Goal: Transaction & Acquisition: Purchase product/service

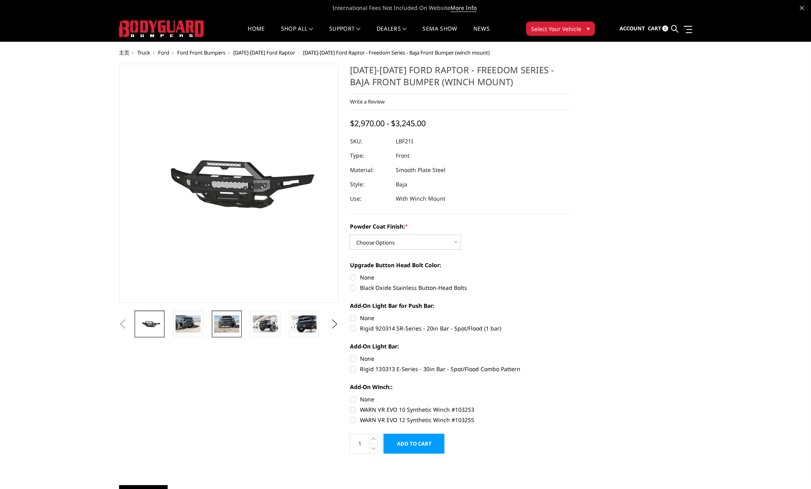
click at [230, 325] on img at bounding box center [226, 323] width 25 height 17
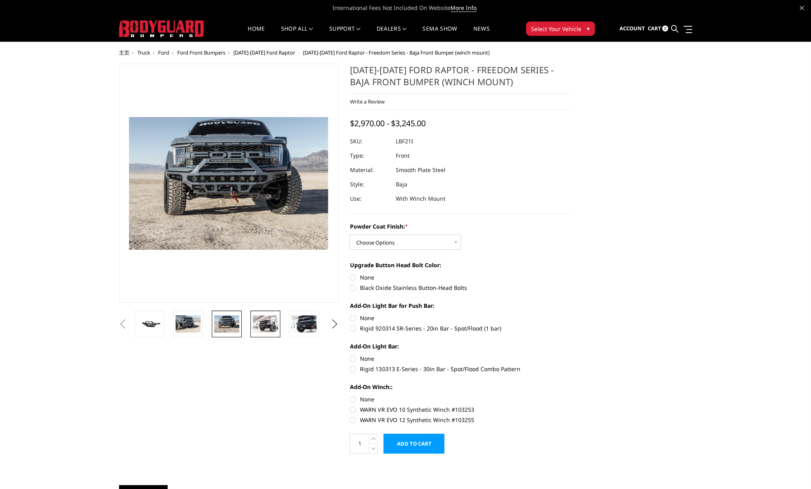
click at [265, 324] on img at bounding box center [265, 323] width 25 height 17
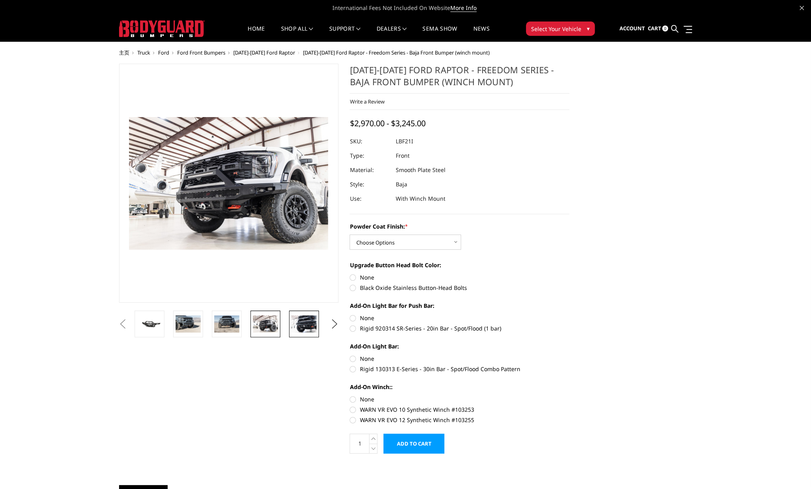
click at [303, 323] on img at bounding box center [304, 323] width 25 height 17
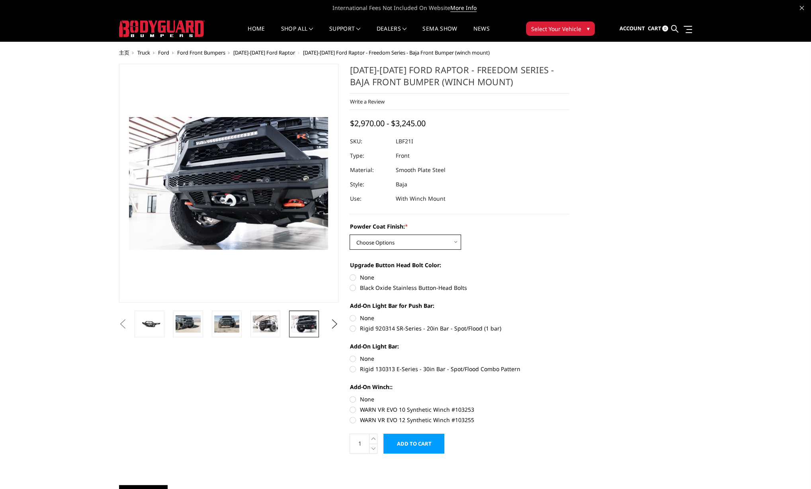
click at [439, 243] on select "Choose Options Bare Metal Texture Black Powder Coat" at bounding box center [406, 242] width 112 height 15
click at [350, 235] on select "Choose Options Bare Metal Texture Black Powder Coat" at bounding box center [406, 242] width 112 height 15
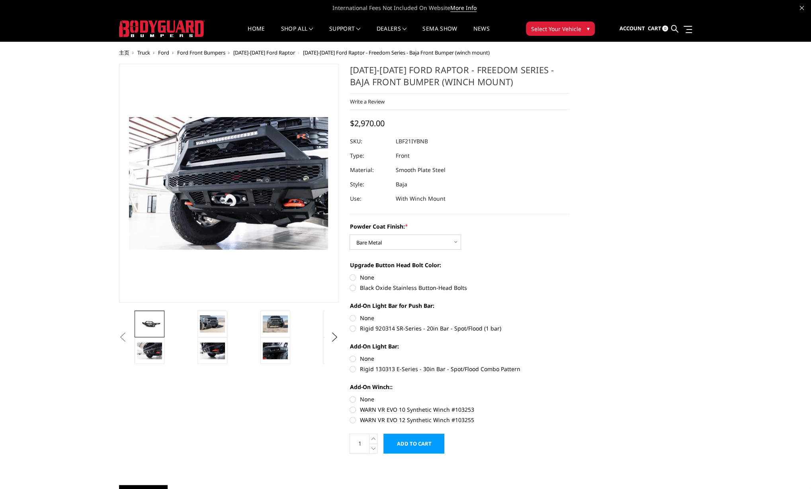
click at [147, 325] on img at bounding box center [149, 324] width 25 height 12
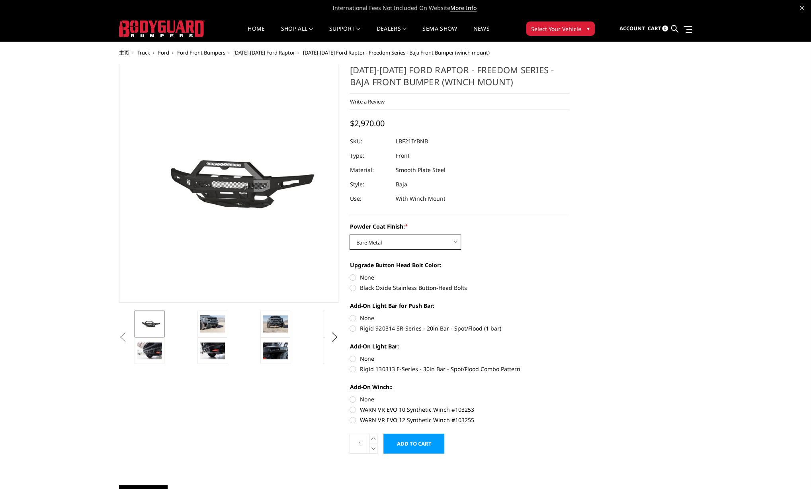
click at [404, 240] on select "Choose Options Bare Metal Texture Black Powder Coat" at bounding box center [406, 242] width 112 height 15
select select "2766"
click at [350, 235] on select "Choose Options Bare Metal Texture Black Powder Coat" at bounding box center [406, 242] width 112 height 15
click at [396, 242] on select "Choose Options Bare Metal Texture Black Powder Coat" at bounding box center [406, 242] width 112 height 15
select select
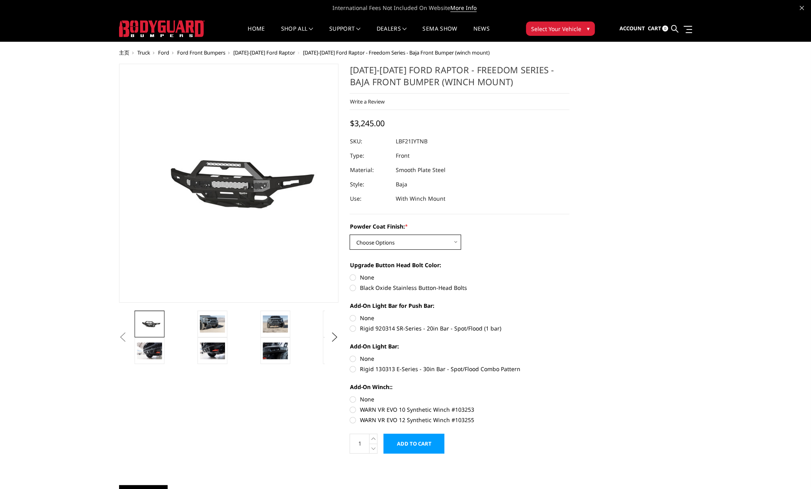
click at [350, 235] on select "Choose Options Bare Metal Texture Black Powder Coat" at bounding box center [406, 242] width 112 height 15
click at [214, 323] on img at bounding box center [212, 323] width 25 height 17
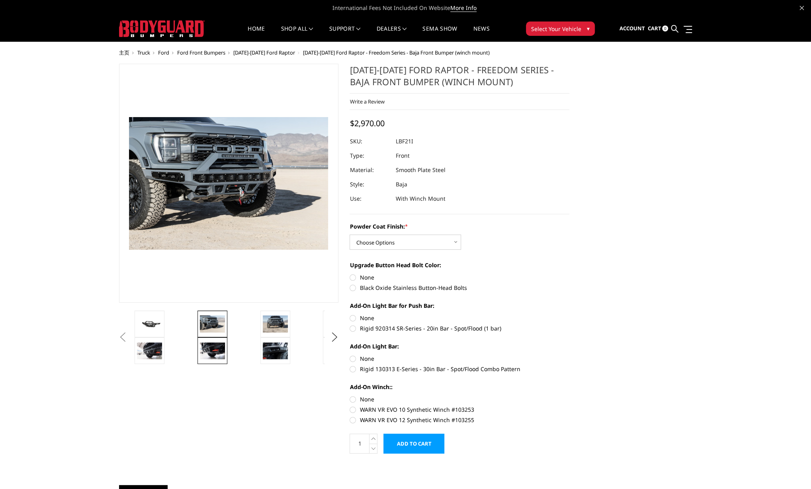
click at [212, 348] on img at bounding box center [212, 351] width 25 height 17
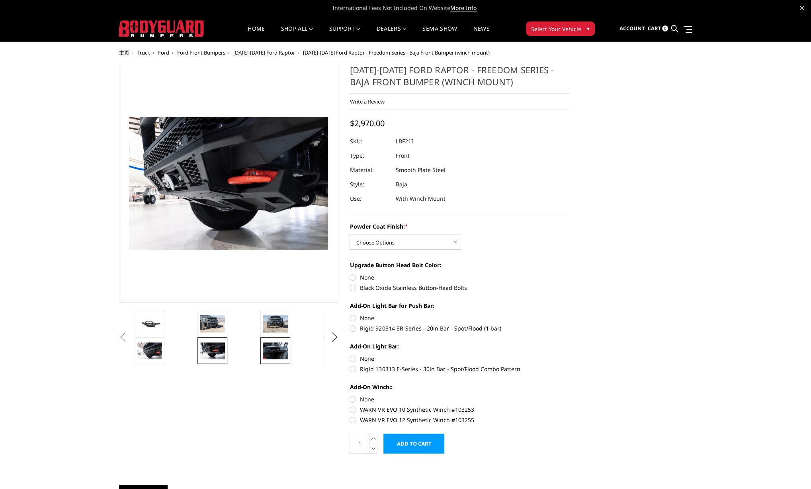
click at [275, 348] on img at bounding box center [275, 351] width 25 height 17
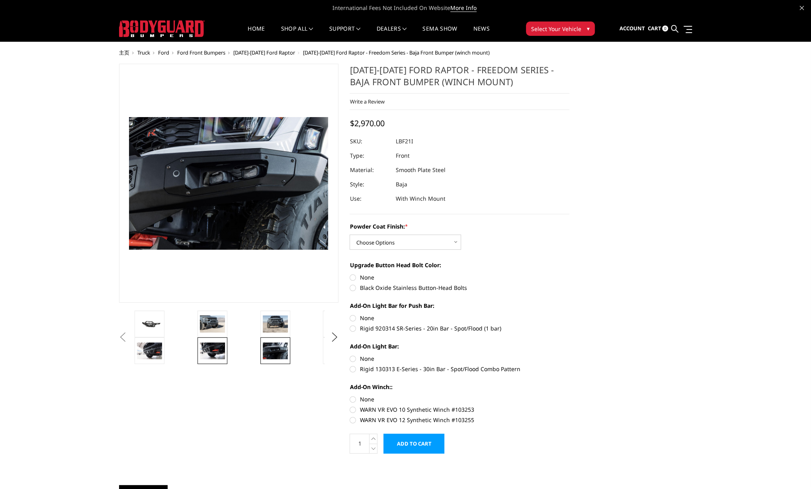
click at [210, 342] on link at bounding box center [213, 350] width 30 height 27
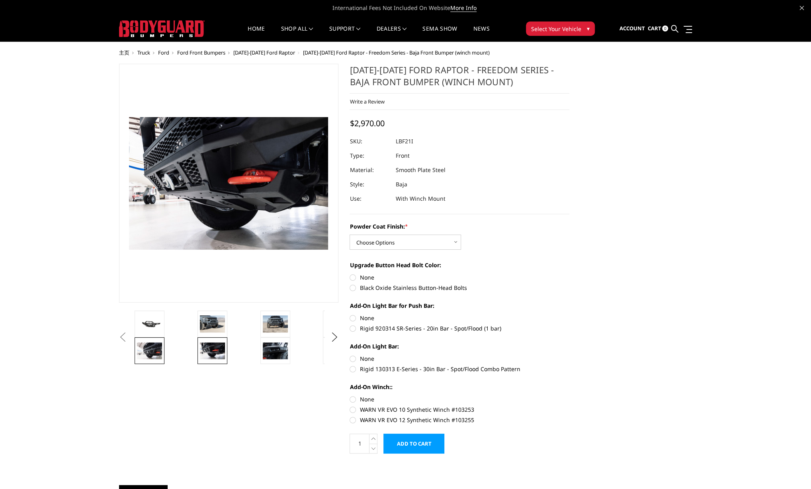
click at [163, 351] on link at bounding box center [150, 350] width 30 height 27
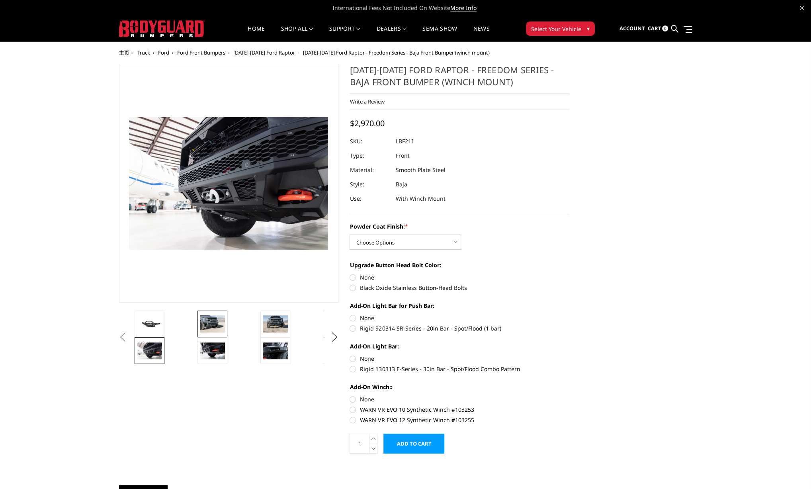
click at [210, 325] on img at bounding box center [212, 323] width 25 height 17
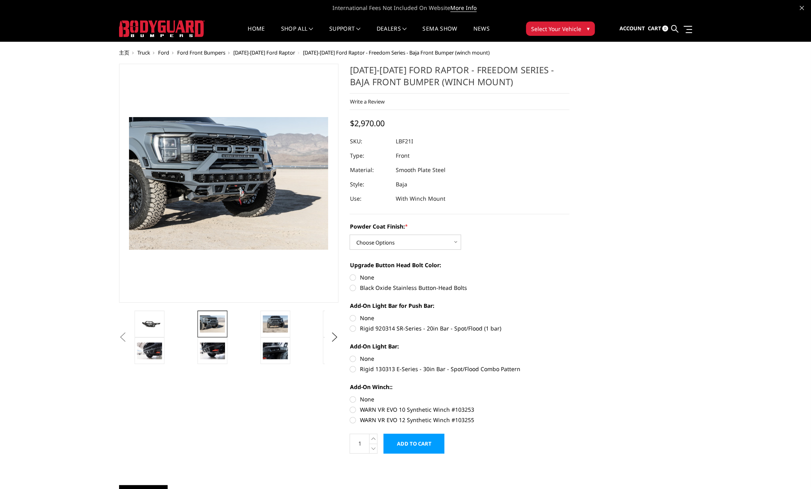
click at [383, 406] on label "WARN VR EVO 10 Synthetic Winch #103253" at bounding box center [460, 410] width 220 height 8
click at [570, 396] on input "WARN VR EVO 10 Synthetic Winch #103253" at bounding box center [570, 395] width 0 height 0
radio input "true"
click at [370, 416] on label "WARN VR EVO 12 Synthetic Winch #103255" at bounding box center [460, 420] width 220 height 8
click at [570, 406] on input "WARN VR EVO 12 Synthetic Winch #103255" at bounding box center [570, 406] width 0 height 0
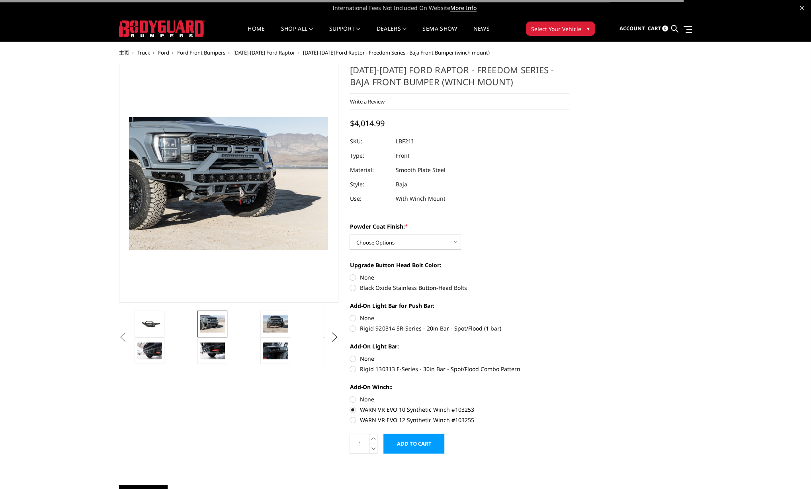
radio input "true"
click at [377, 406] on label "WARN VR EVO 10 Synthetic Winch #103253" at bounding box center [460, 410] width 220 height 8
click at [570, 396] on input "WARN VR EVO 10 Synthetic Winch #103253" at bounding box center [570, 395] width 0 height 0
radio input "true"
click at [377, 416] on label "WARN VR EVO 12 Synthetic Winch #103255" at bounding box center [460, 420] width 220 height 8
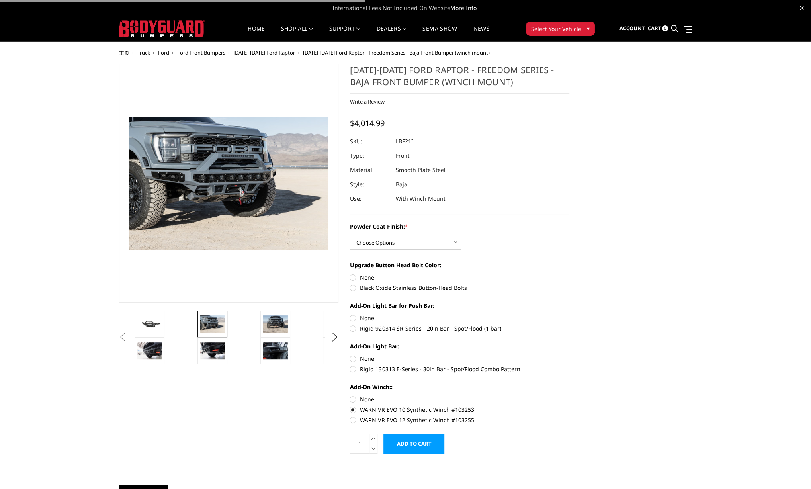
click at [570, 406] on input "WARN VR EVO 12 Synthetic Winch #103255" at bounding box center [570, 406] width 0 height 0
radio input "true"
click at [382, 408] on label "WARN VR EVO 10 Synthetic Winch #103253" at bounding box center [460, 410] width 220 height 8
click at [570, 396] on input "WARN VR EVO 10 Synthetic Winch #103253" at bounding box center [570, 395] width 0 height 0
radio input "true"
